Goal: Task Accomplishment & Management: Use online tool/utility

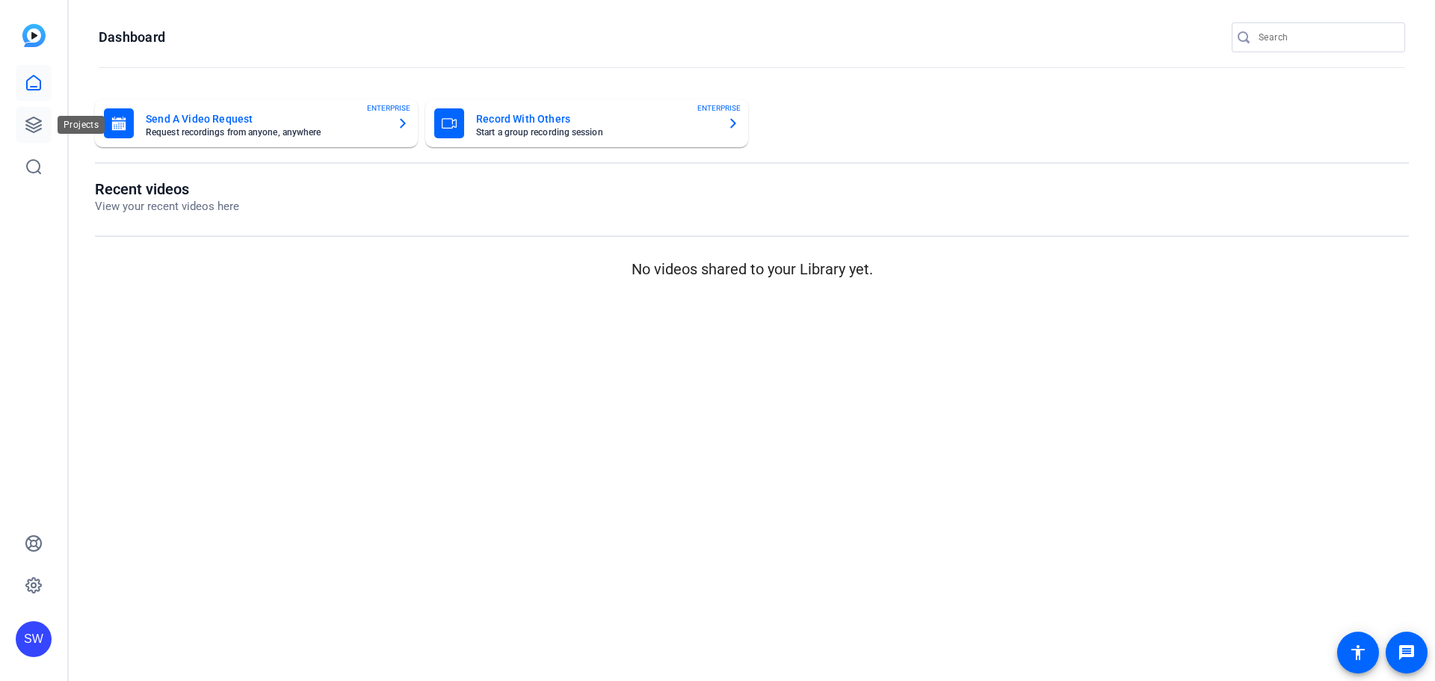
click at [35, 120] on icon at bounding box center [34, 125] width 18 height 18
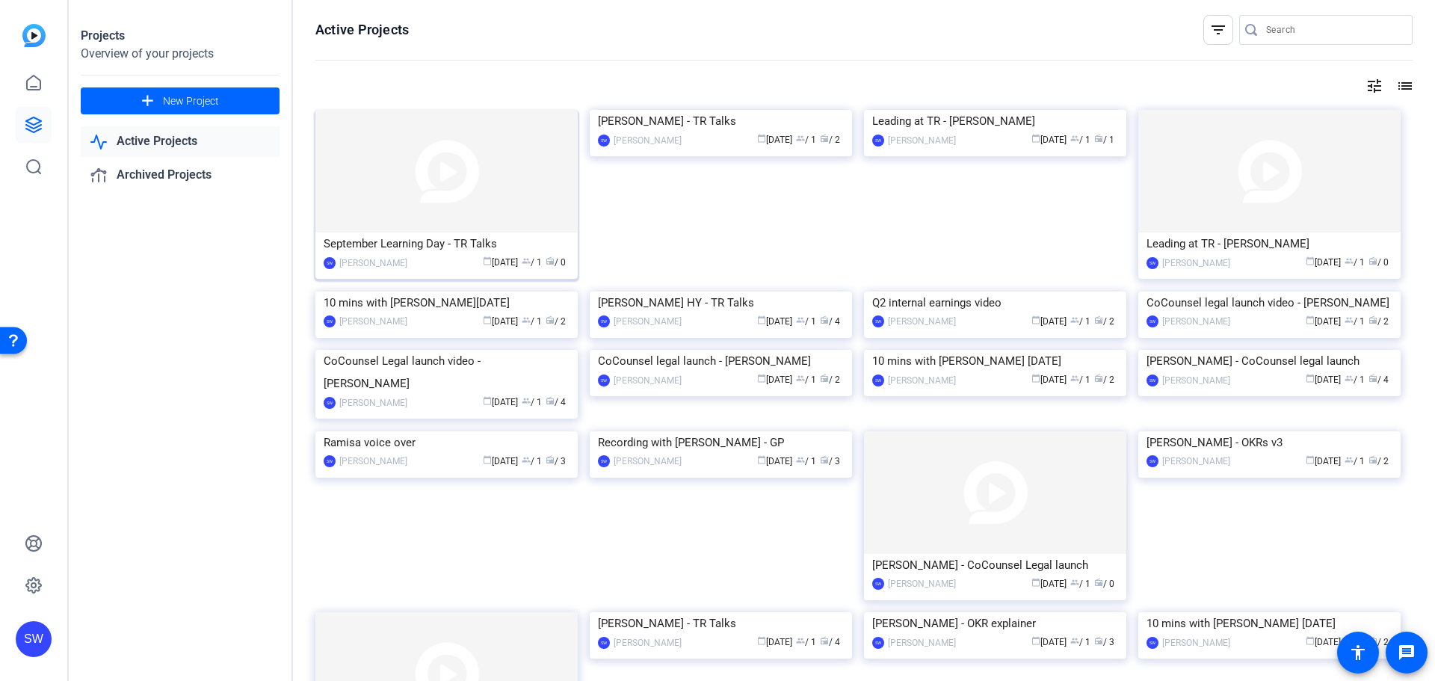
click at [407, 262] on div "[PERSON_NAME]" at bounding box center [373, 263] width 68 height 15
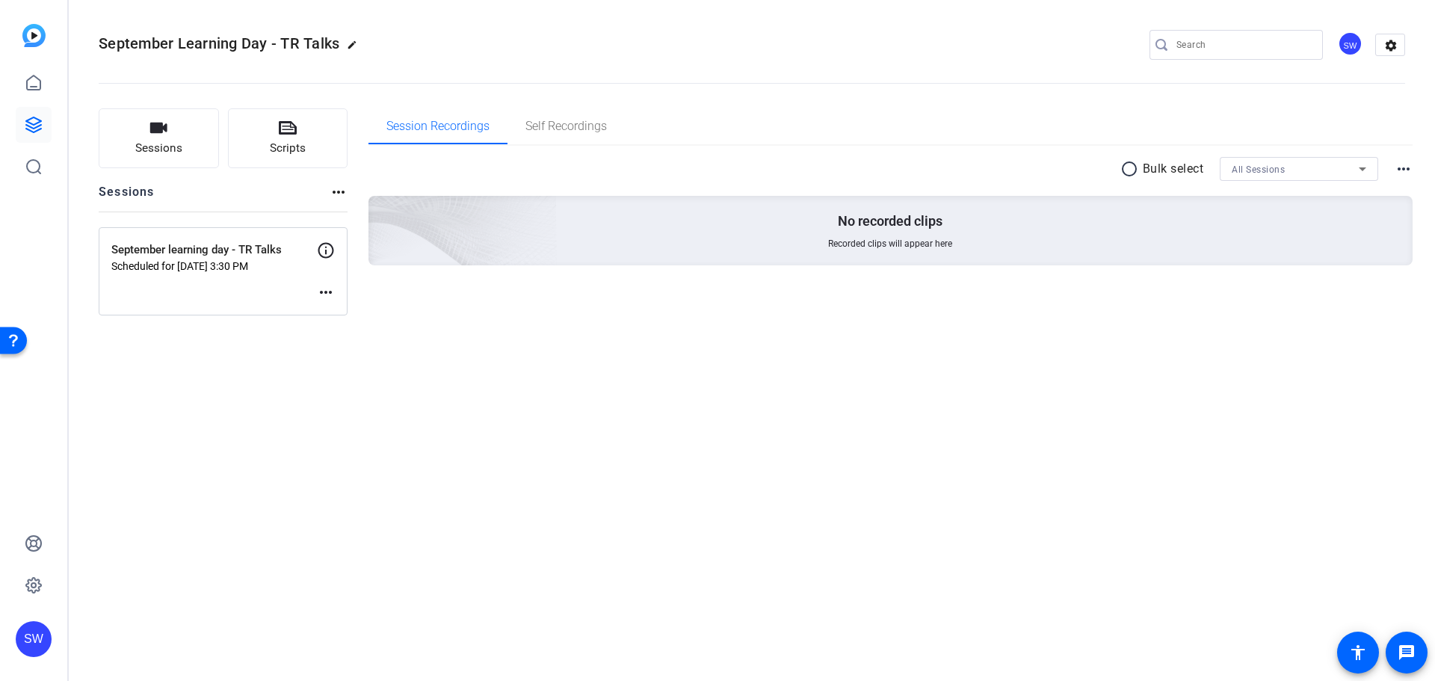
click at [329, 294] on mat-icon "more_horiz" at bounding box center [326, 292] width 18 height 18
click at [343, 313] on span "Edit Session" at bounding box center [363, 315] width 68 height 18
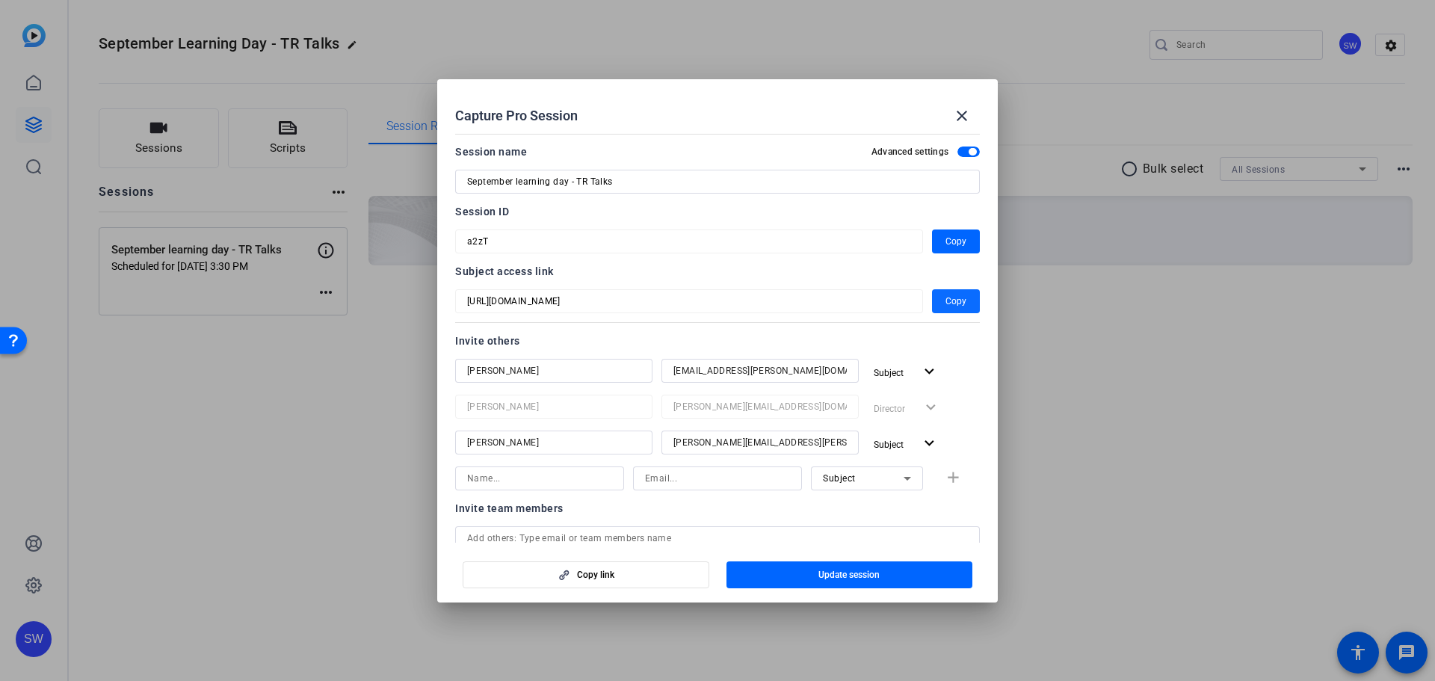
click at [955, 300] on span "Copy" at bounding box center [955, 301] width 21 height 18
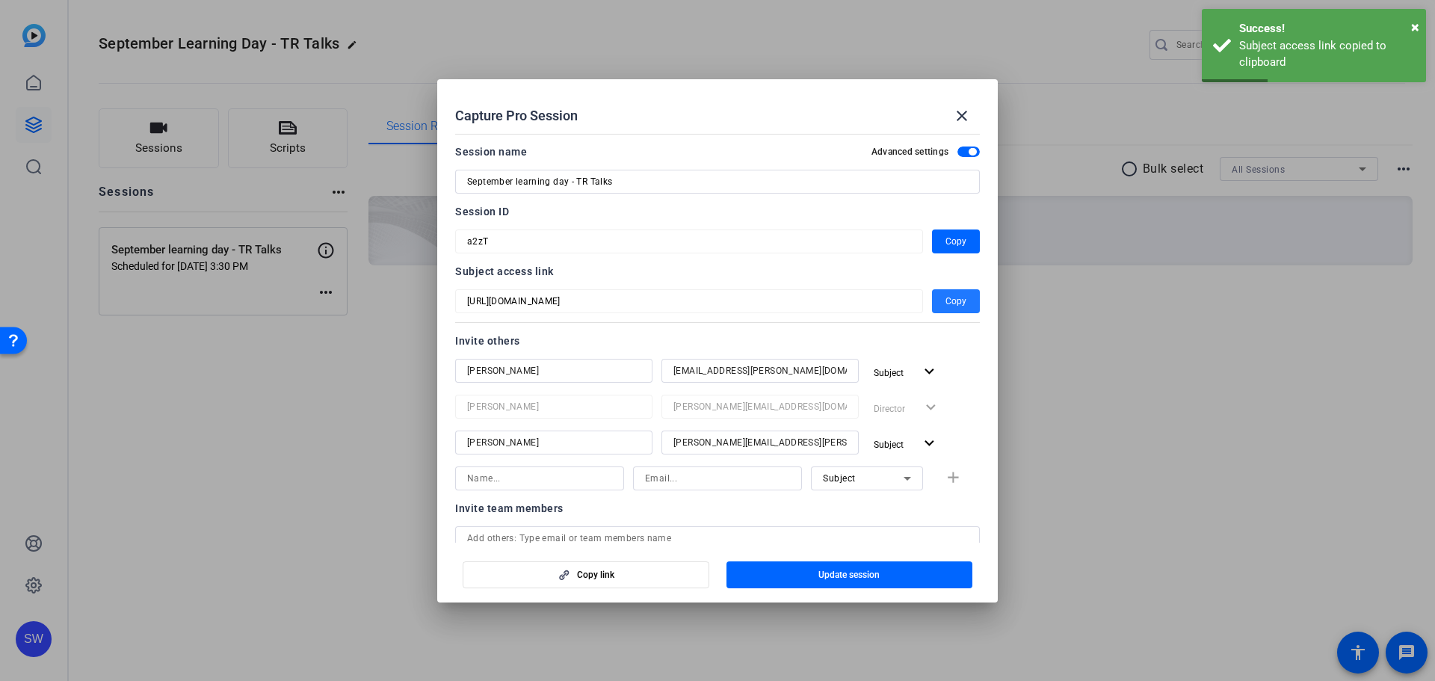
click at [948, 292] on span "Copy" at bounding box center [955, 301] width 21 height 18
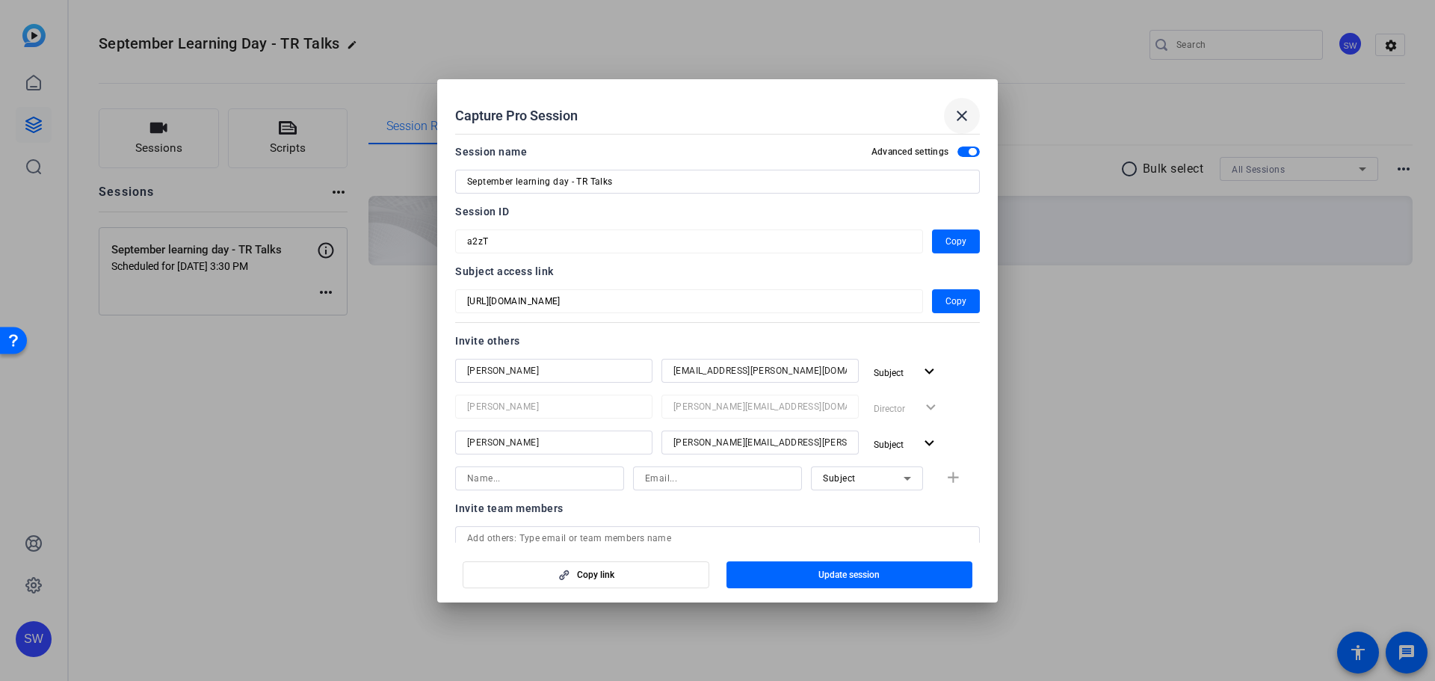
click at [953, 118] on mat-icon "close" at bounding box center [962, 116] width 18 height 18
